Goal: Information Seeking & Learning: Learn about a topic

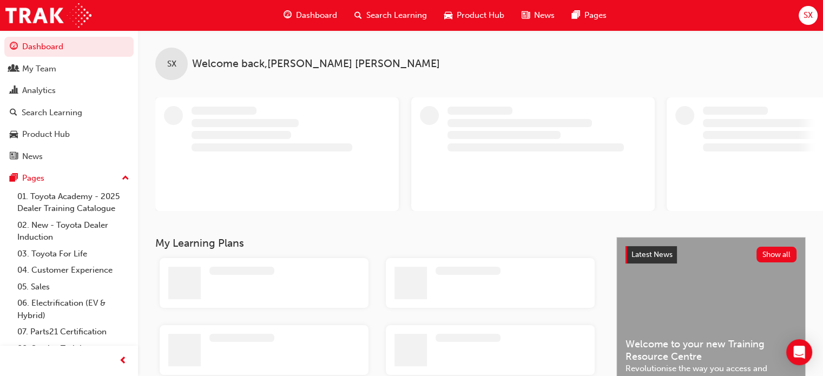
click at [387, 9] on span "Search Learning" at bounding box center [396, 15] width 61 height 12
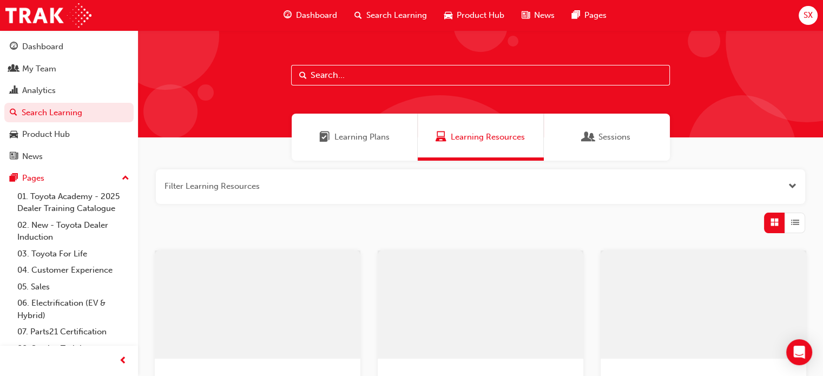
click at [376, 78] on input "text" at bounding box center [480, 75] width 379 height 21
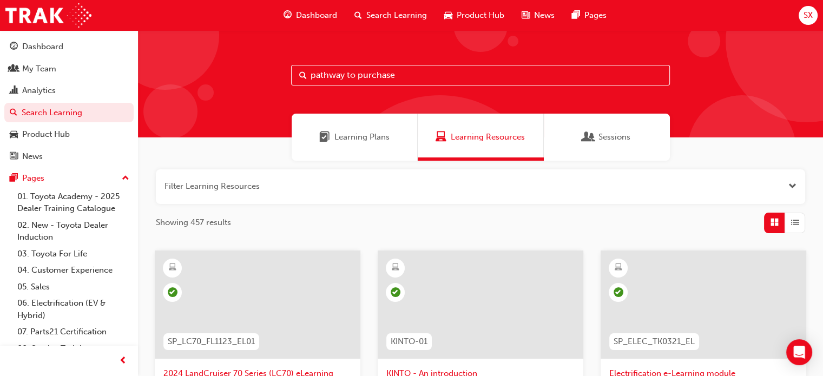
type input "pathway to purchase"
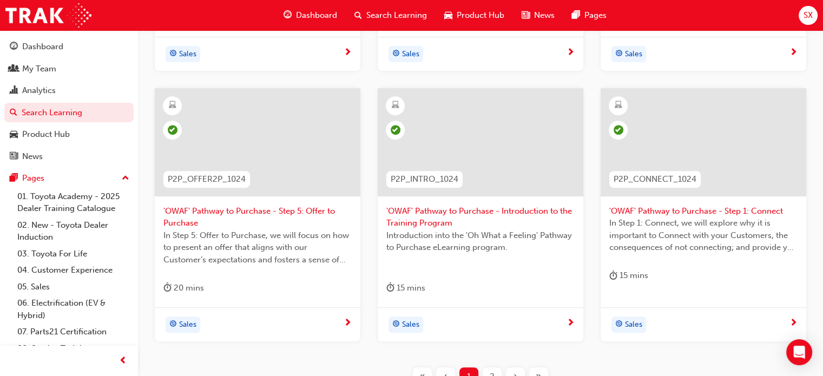
scroll to position [530, 0]
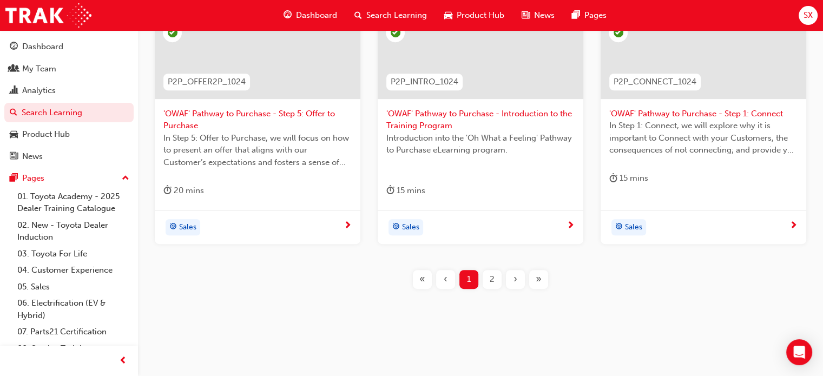
click at [487, 278] on div "2" at bounding box center [492, 279] width 19 height 19
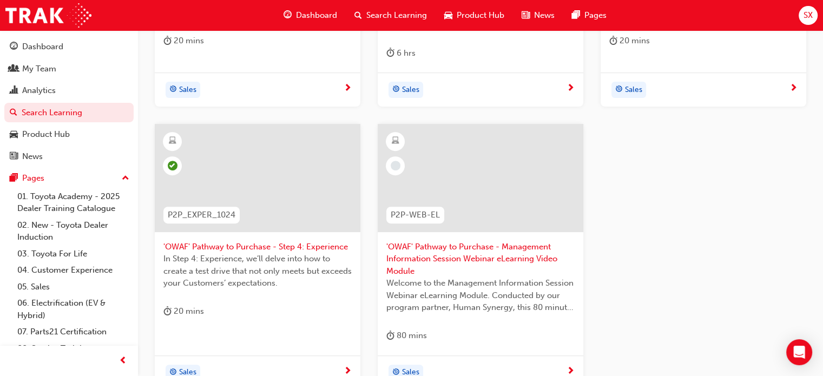
scroll to position [386, 0]
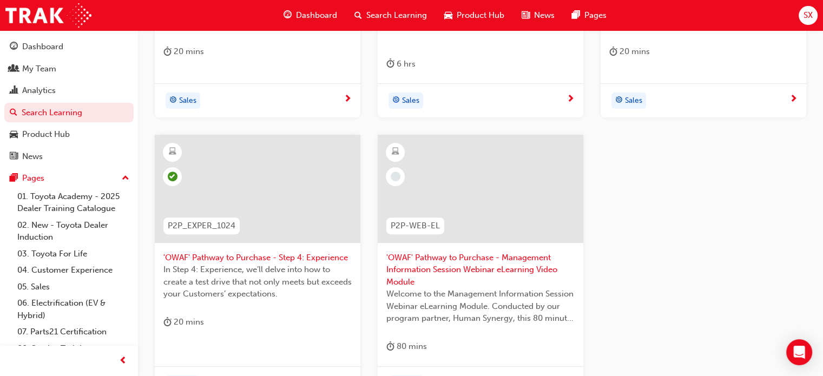
click at [402, 197] on div at bounding box center [481, 189] width 206 height 108
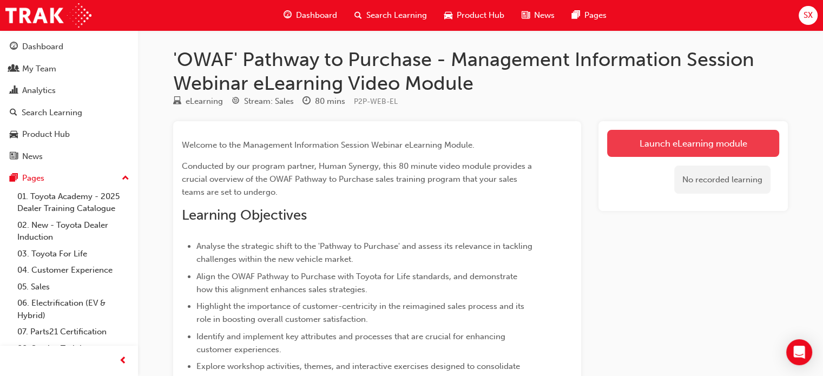
click at [701, 149] on link "Launch eLearning module" at bounding box center [693, 143] width 172 height 27
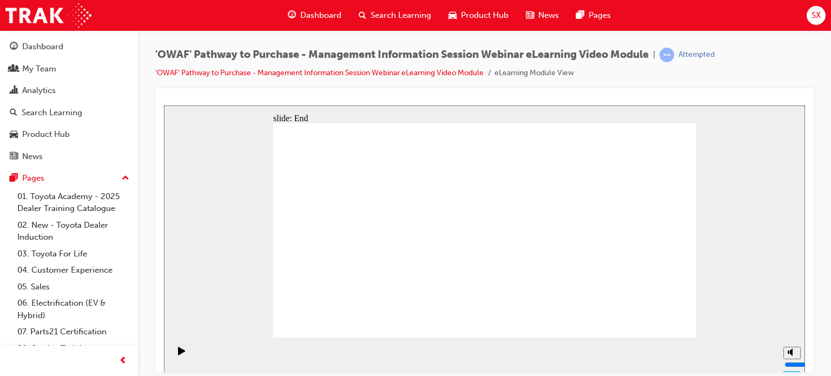
drag, startPoint x: 341, startPoint y: 321, endPoint x: 356, endPoint y: 321, distance: 14.6
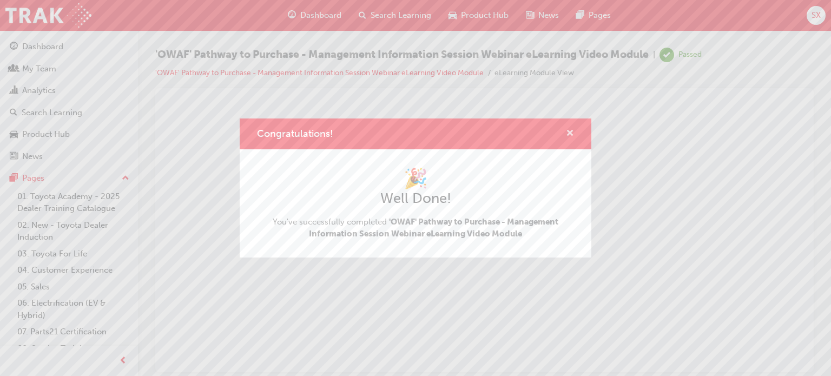
click at [567, 133] on span "cross-icon" at bounding box center [570, 134] width 8 height 10
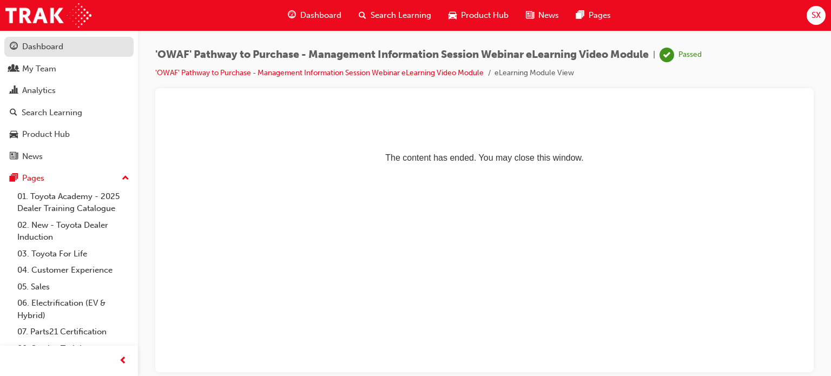
click at [70, 47] on div "Dashboard" at bounding box center [69, 47] width 119 height 14
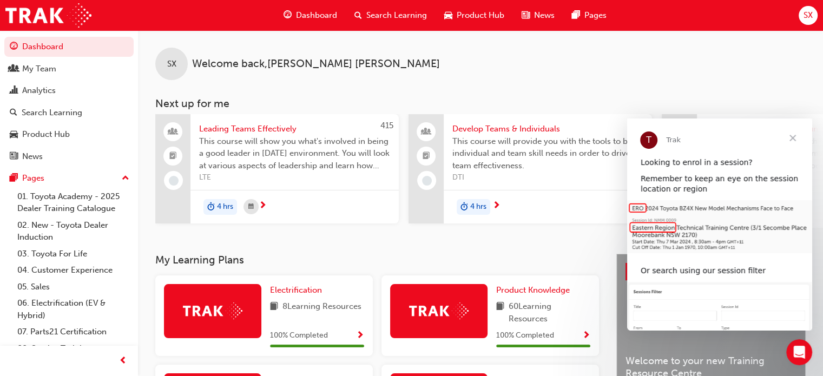
click at [482, 51] on div "SX Welcome back , [PERSON_NAME]" at bounding box center [480, 55] width 685 height 50
click at [39, 67] on div "My Team" at bounding box center [39, 69] width 34 height 12
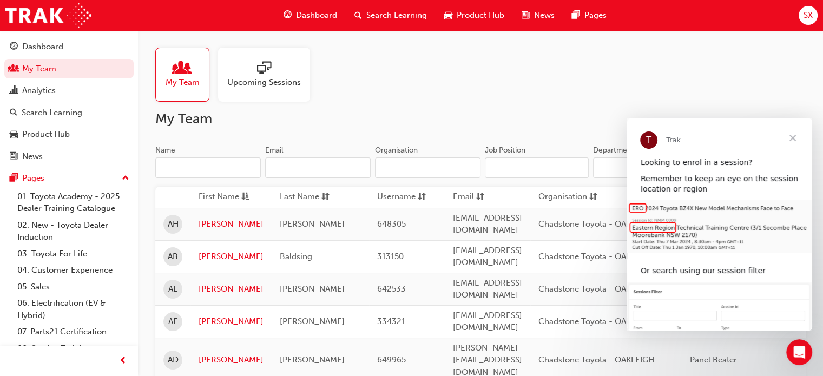
click at [374, 16] on span "Search Learning" at bounding box center [396, 15] width 61 height 12
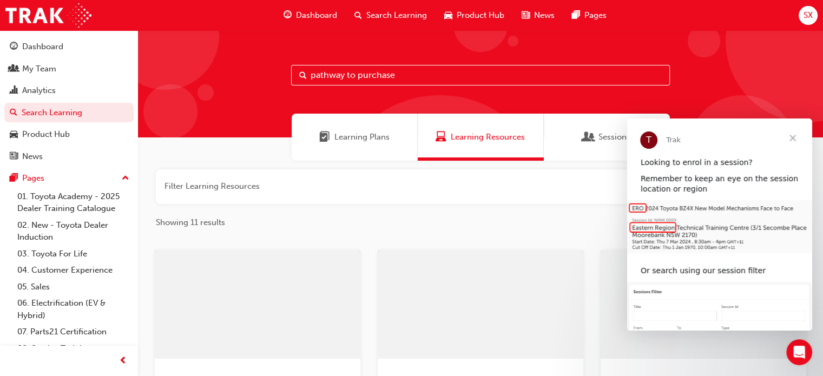
click at [368, 77] on input "pathway to purchase" at bounding box center [480, 75] width 379 height 21
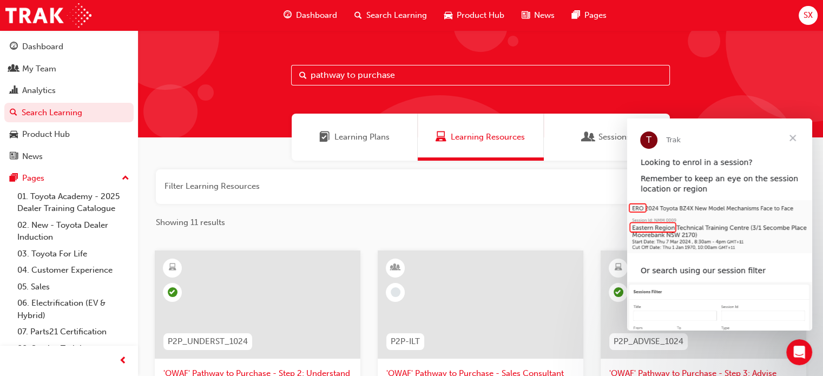
scroll to position [144, 0]
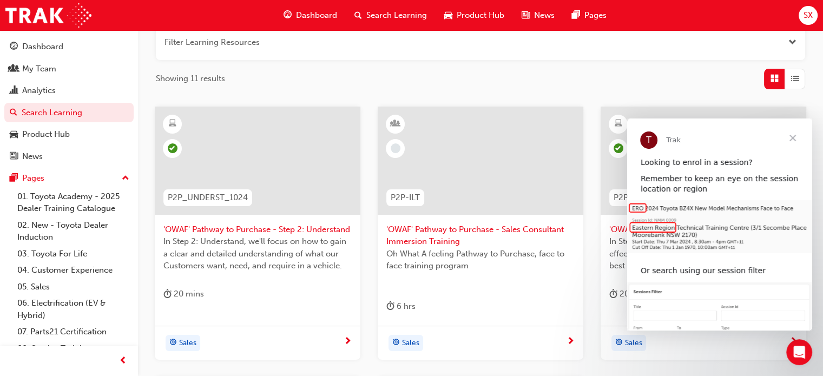
click at [473, 153] on div at bounding box center [481, 161] width 206 height 108
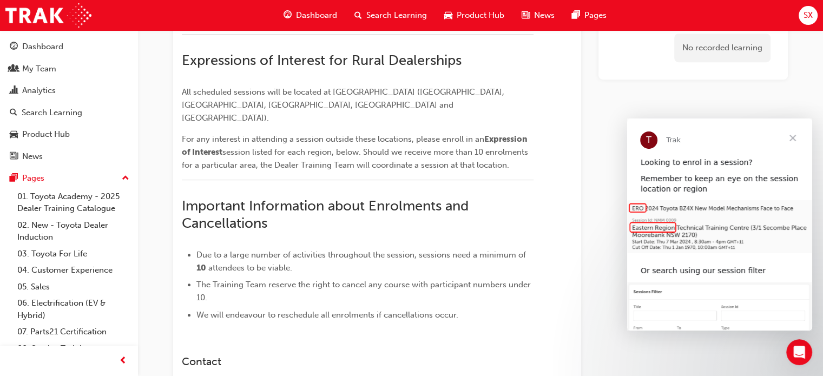
scroll to position [444, 0]
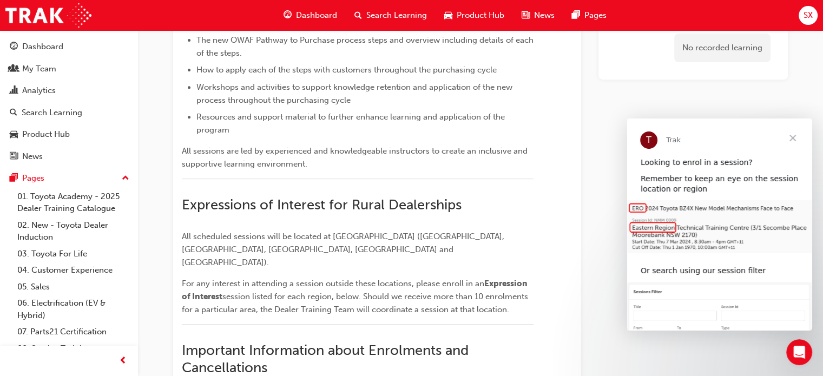
click at [793, 139] on span "Close" at bounding box center [792, 138] width 39 height 39
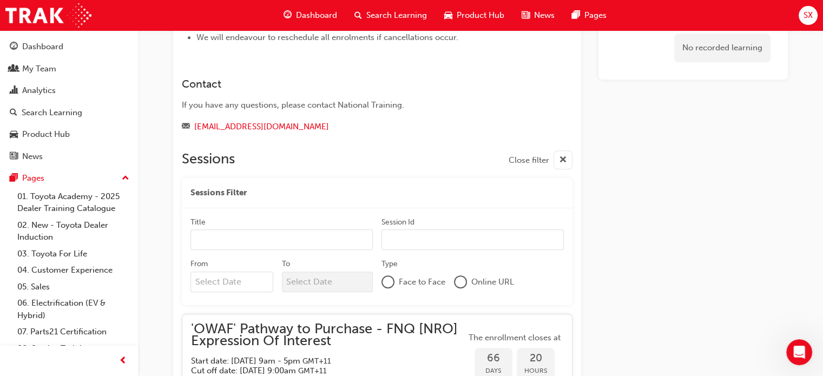
scroll to position [1010, 0]
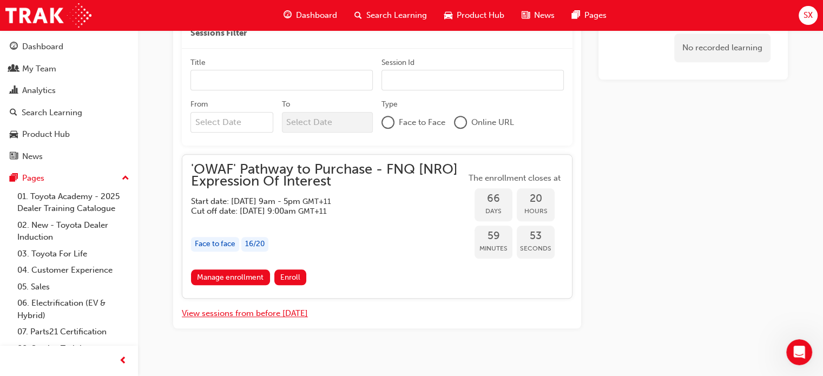
click at [299, 307] on button "View sessions from before [DATE]" at bounding box center [245, 313] width 126 height 12
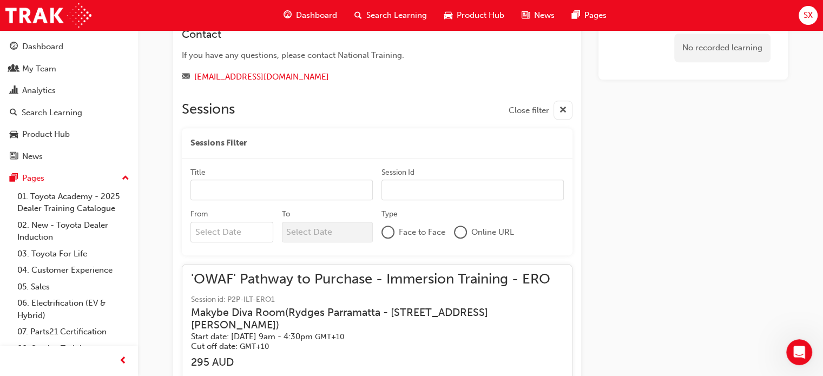
scroll to position [0, 0]
